Goal: Find specific page/section: Find specific page/section

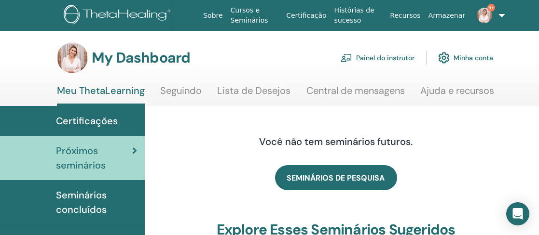
click at [373, 56] on link "Painel do instrutor" at bounding box center [377, 57] width 74 height 21
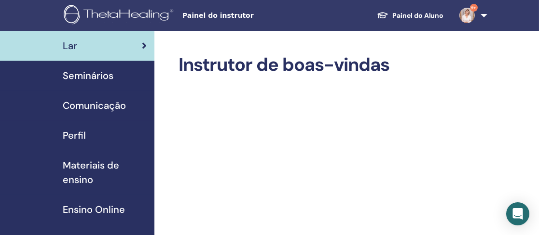
click at [102, 74] on span "Seminários" at bounding box center [88, 75] width 51 height 14
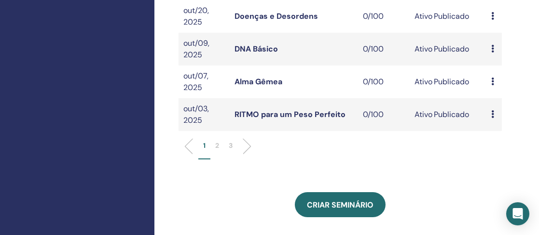
scroll to position [380, 0]
click at [216, 151] on p "2" at bounding box center [217, 146] width 4 height 10
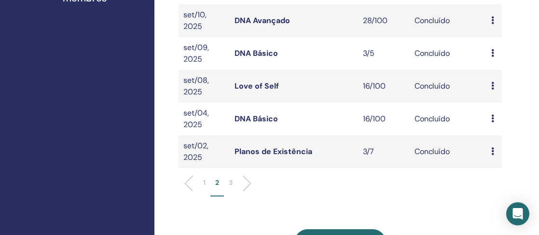
scroll to position [360, 0]
click at [230, 178] on p "3" at bounding box center [231, 183] width 4 height 10
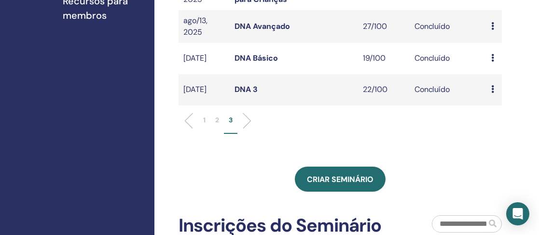
scroll to position [343, 0]
click at [203, 123] on p "1" at bounding box center [204, 120] width 2 height 10
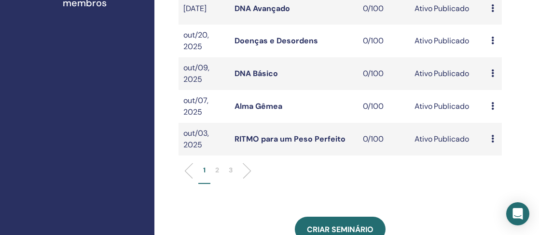
scroll to position [356, 0]
click at [217, 175] on p "2" at bounding box center [217, 170] width 4 height 10
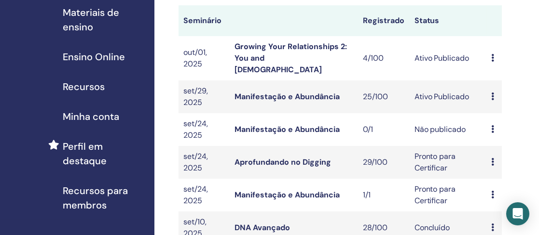
scroll to position [147, 0]
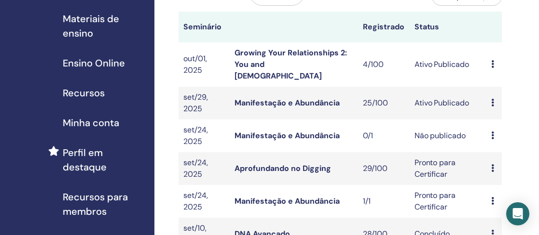
click at [329, 54] on link "Growing Your Relationships 2: You and God" at bounding box center [290, 64] width 112 height 33
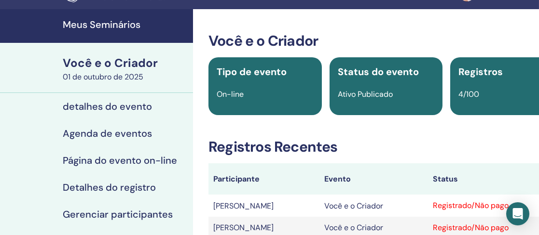
scroll to position [30, 0]
